Goal: Transaction & Acquisition: Purchase product/service

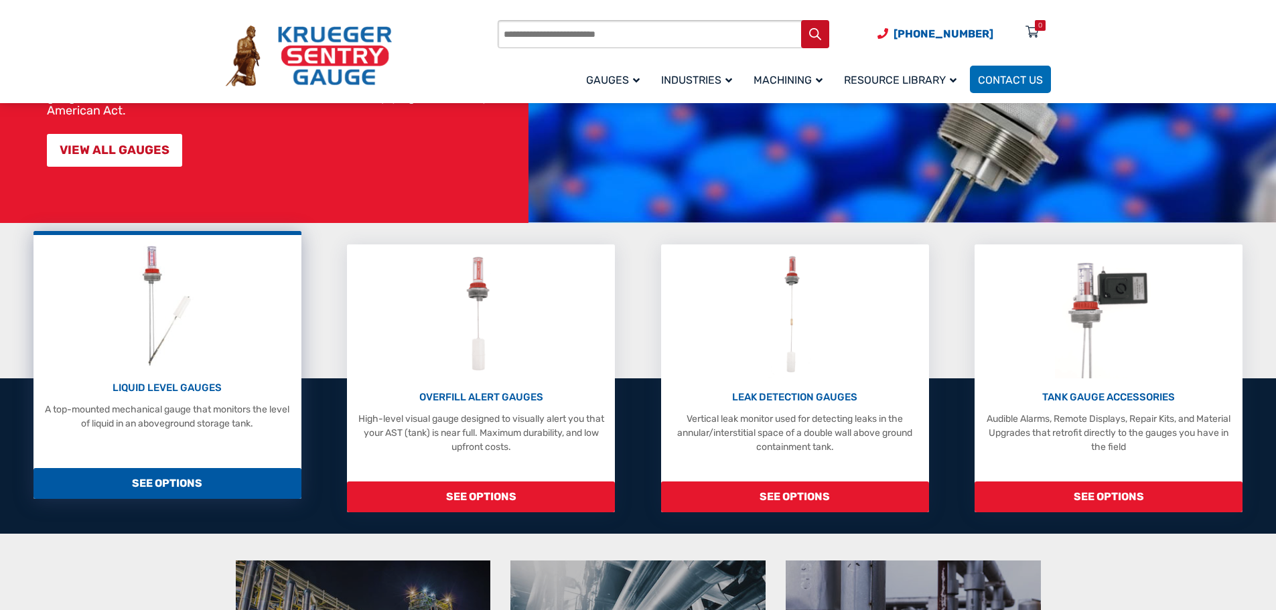
scroll to position [201, 0]
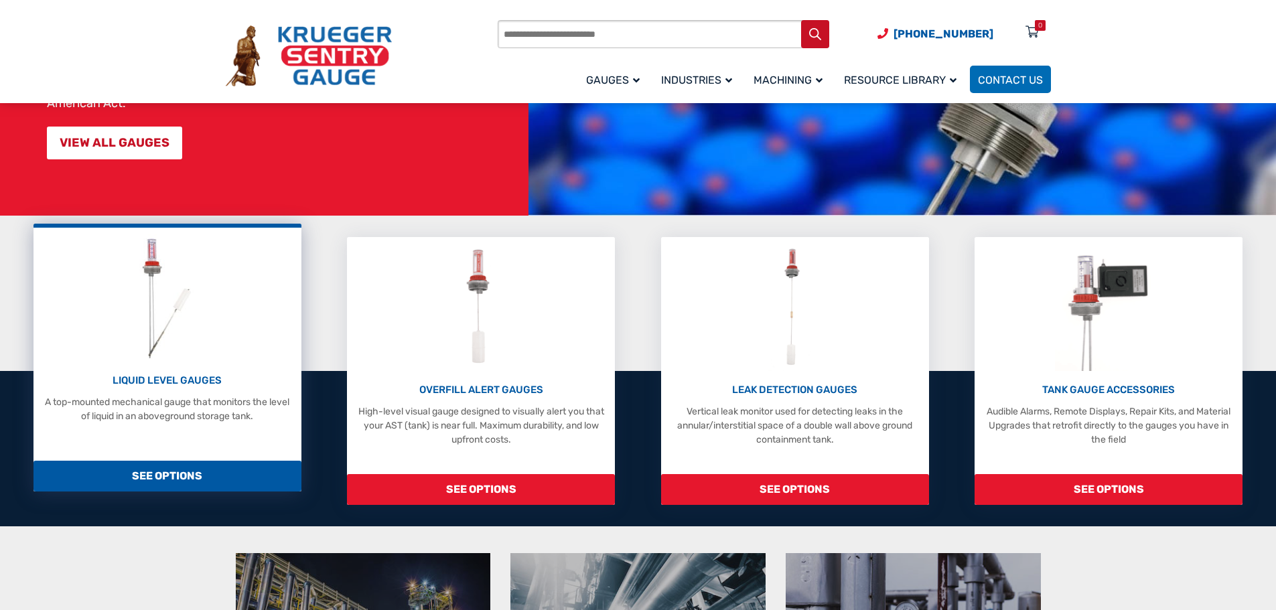
click at [184, 382] on p "LIQUID LEVEL GAUGES" at bounding box center [167, 380] width 255 height 15
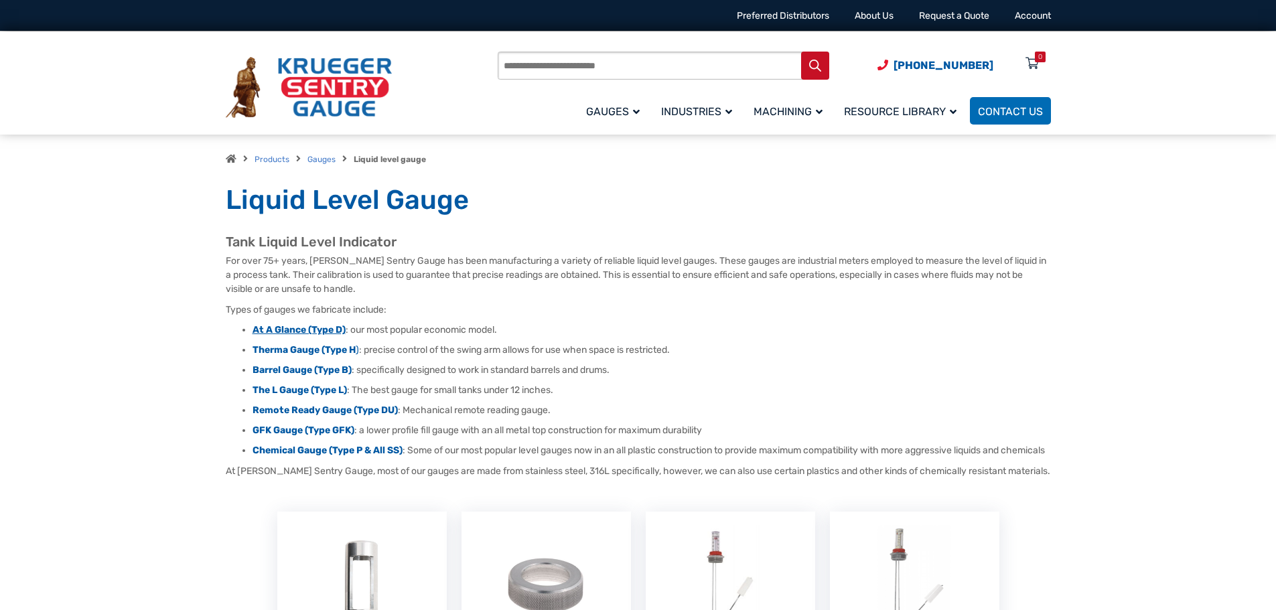
click at [282, 328] on strong "At A Glance (Type D)" at bounding box center [299, 329] width 93 height 11
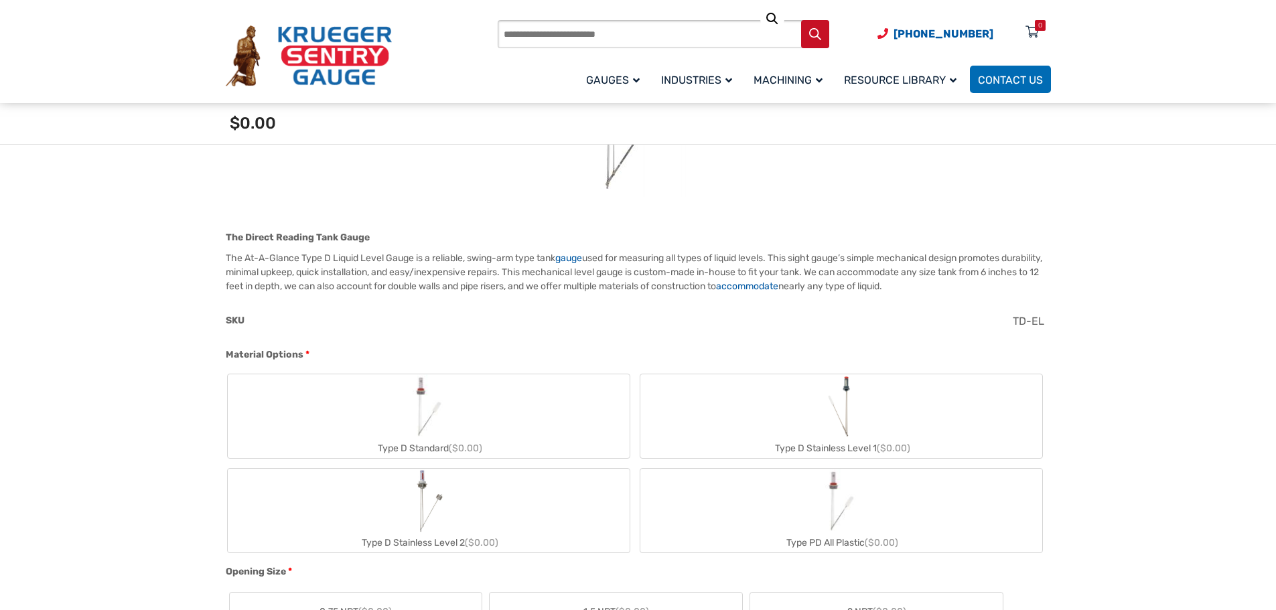
scroll to position [335, 0]
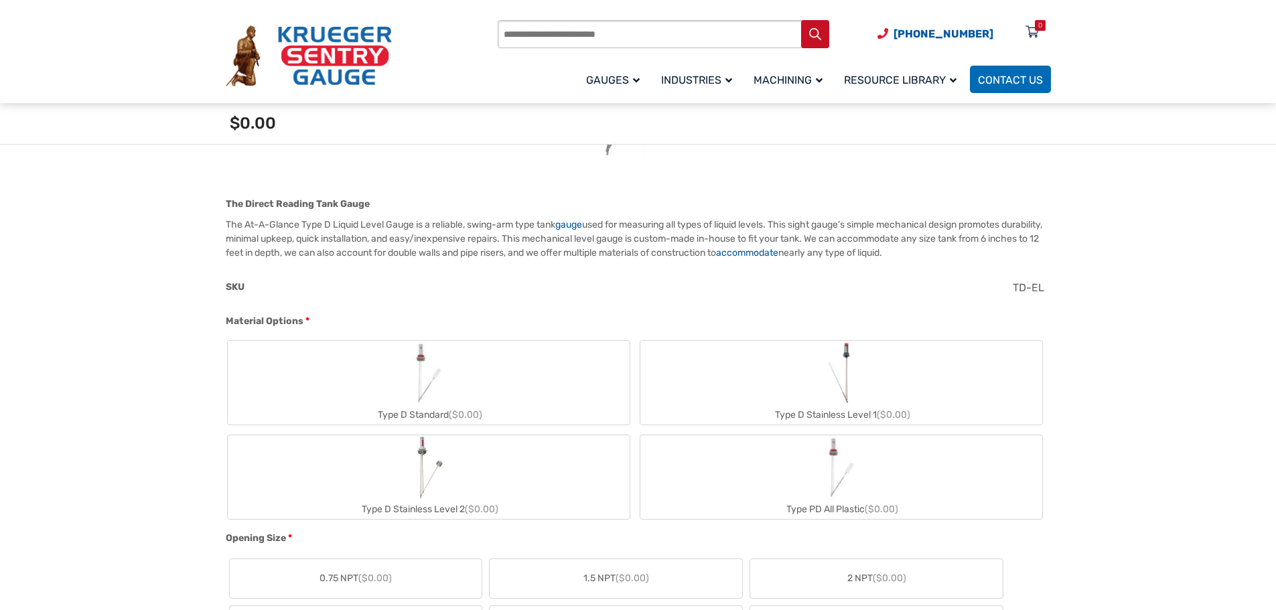
click at [338, 379] on label "Type D Standard ($0.00)" at bounding box center [429, 383] width 402 height 84
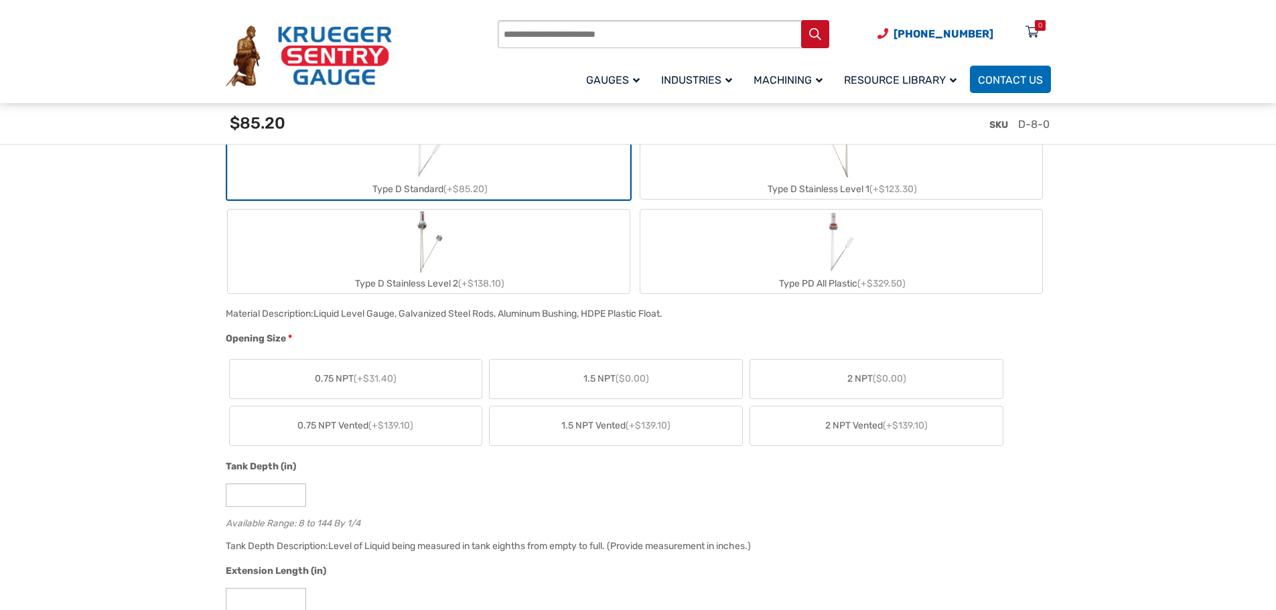
scroll to position [268, 0]
